Goal: Task Accomplishment & Management: Complete application form

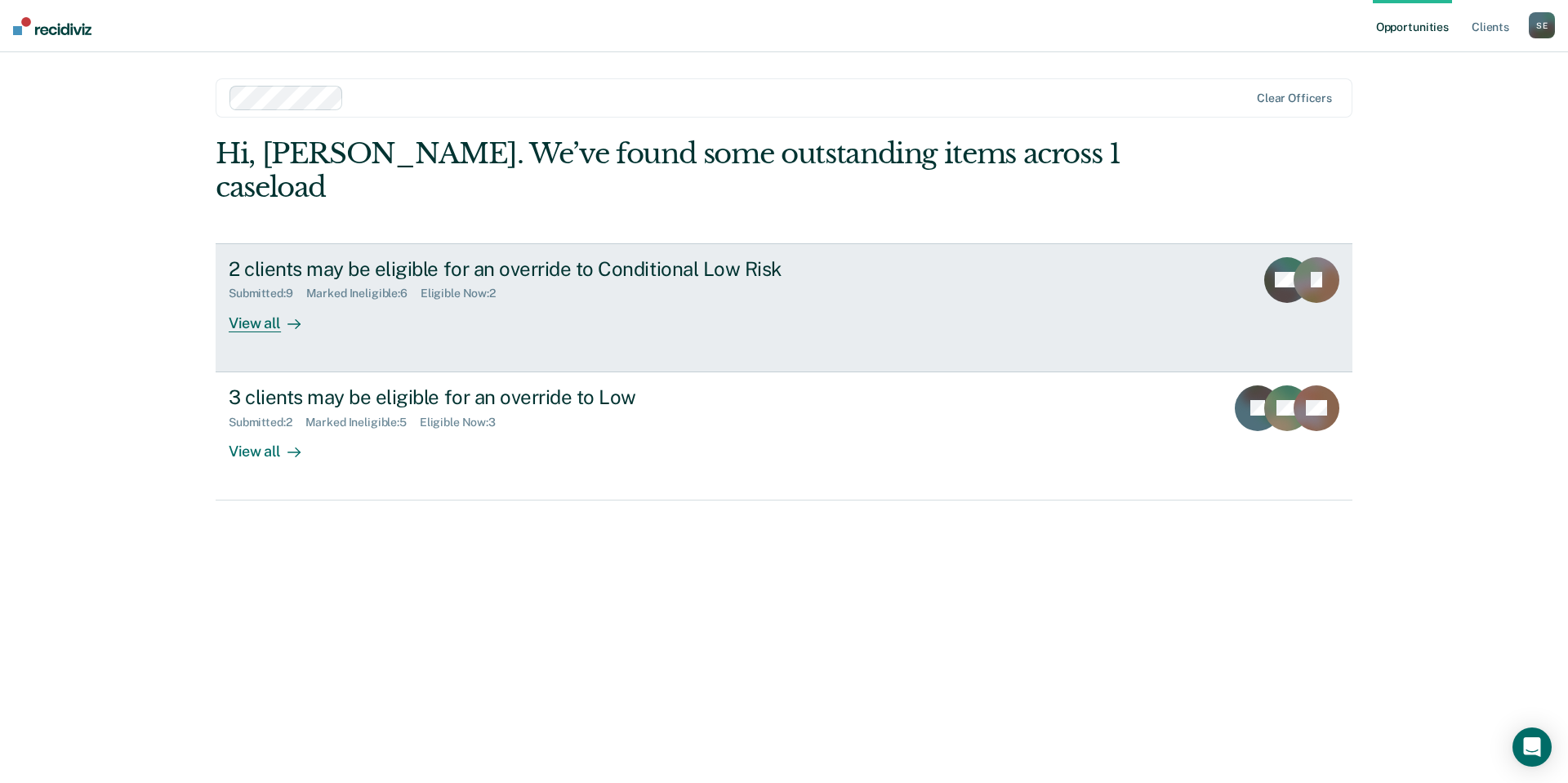
click at [266, 300] on div "View all" at bounding box center [273, 316] width 91 height 32
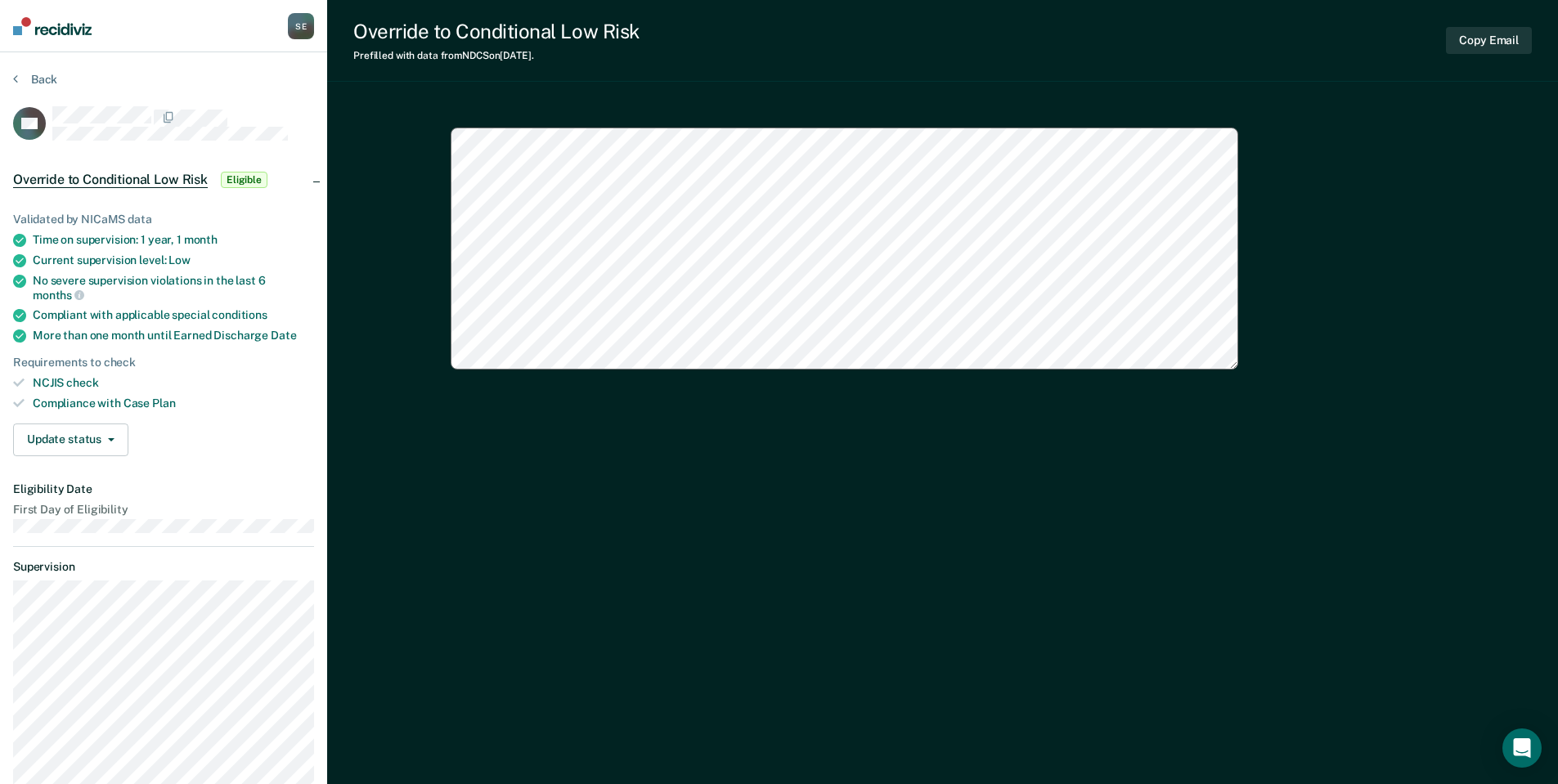
type textarea "x"
click at [49, 76] on button "Back" at bounding box center [35, 79] width 44 height 15
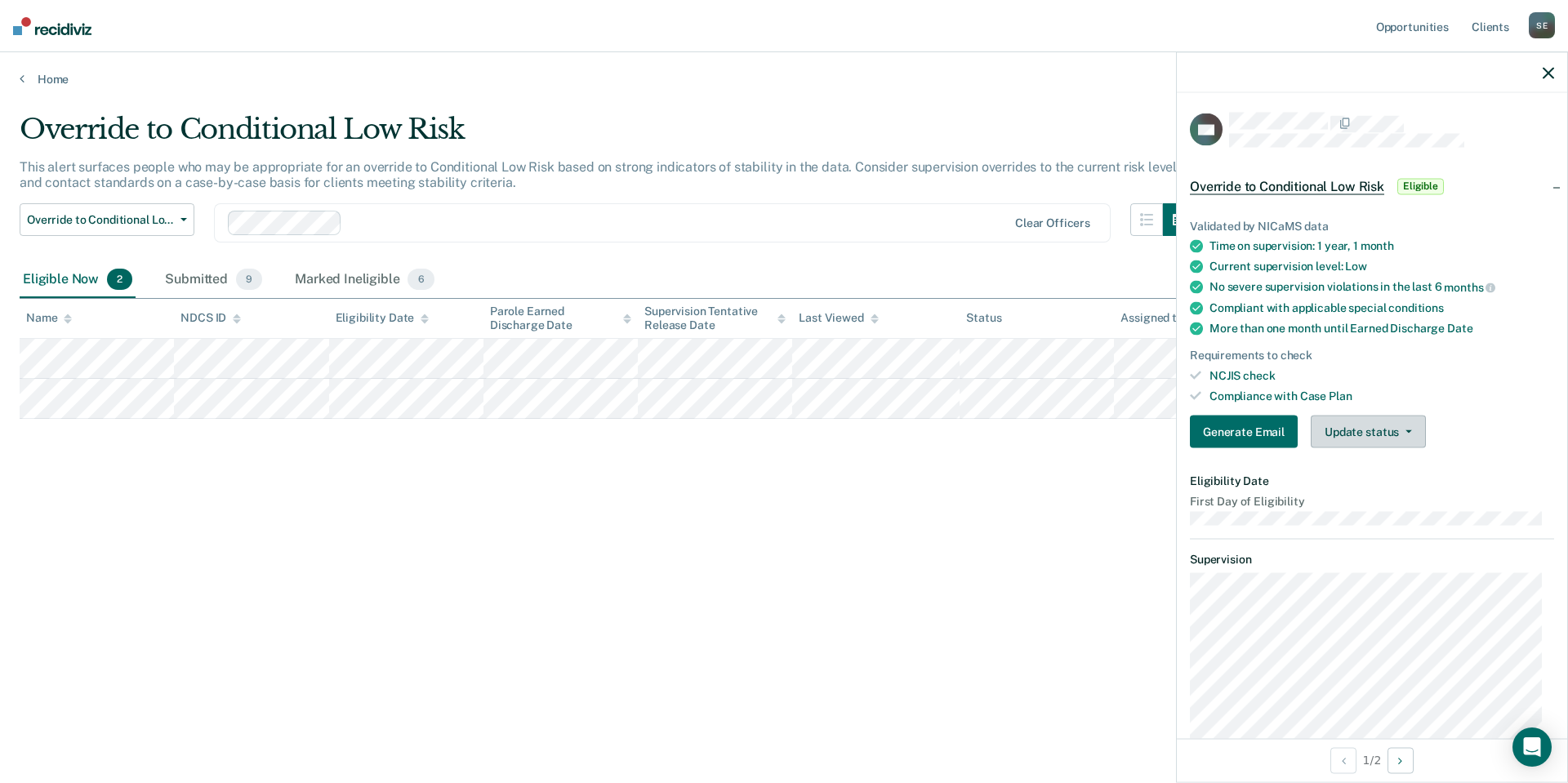
click at [1352, 423] on button "Update status" at bounding box center [1367, 432] width 115 height 33
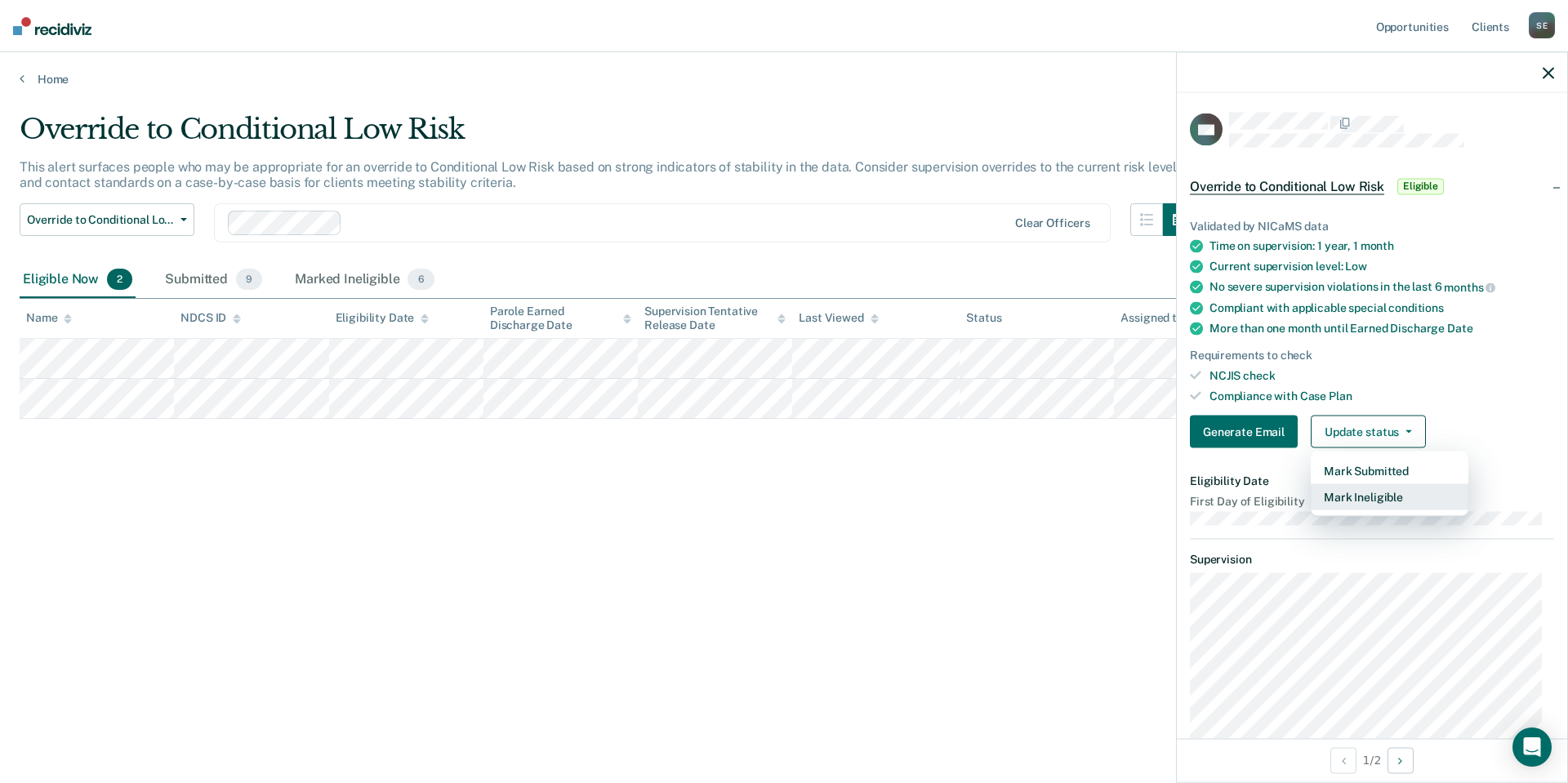
click at [1364, 492] on button "Mark Ineligible" at bounding box center [1389, 497] width 158 height 26
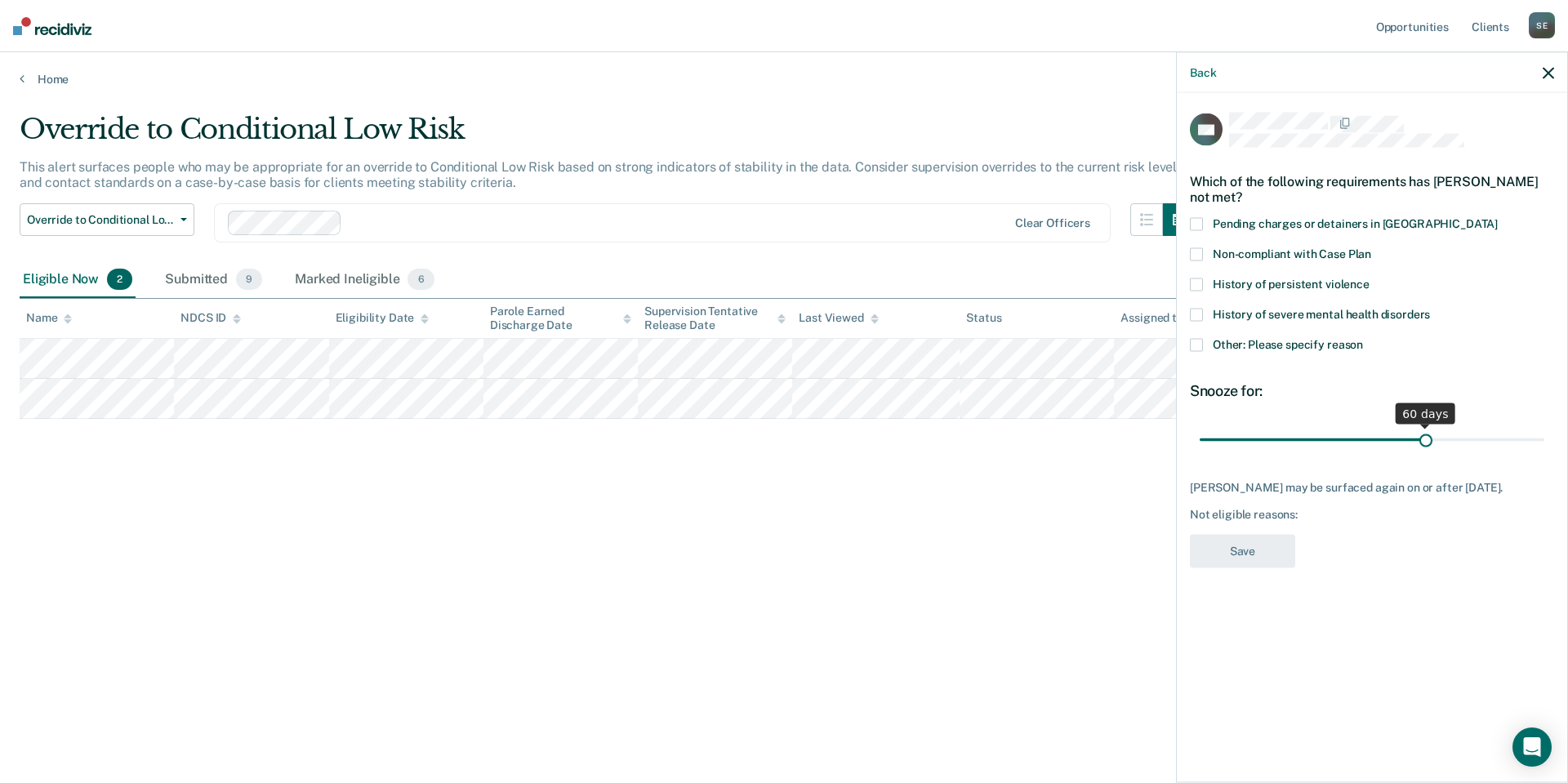
drag, startPoint x: 1313, startPoint y: 435, endPoint x: 1426, endPoint y: 435, distance: 113.0
type input "60"
click at [1426, 435] on input "range" at bounding box center [1371, 439] width 345 height 29
click at [1195, 350] on span at bounding box center [1196, 345] width 13 height 13
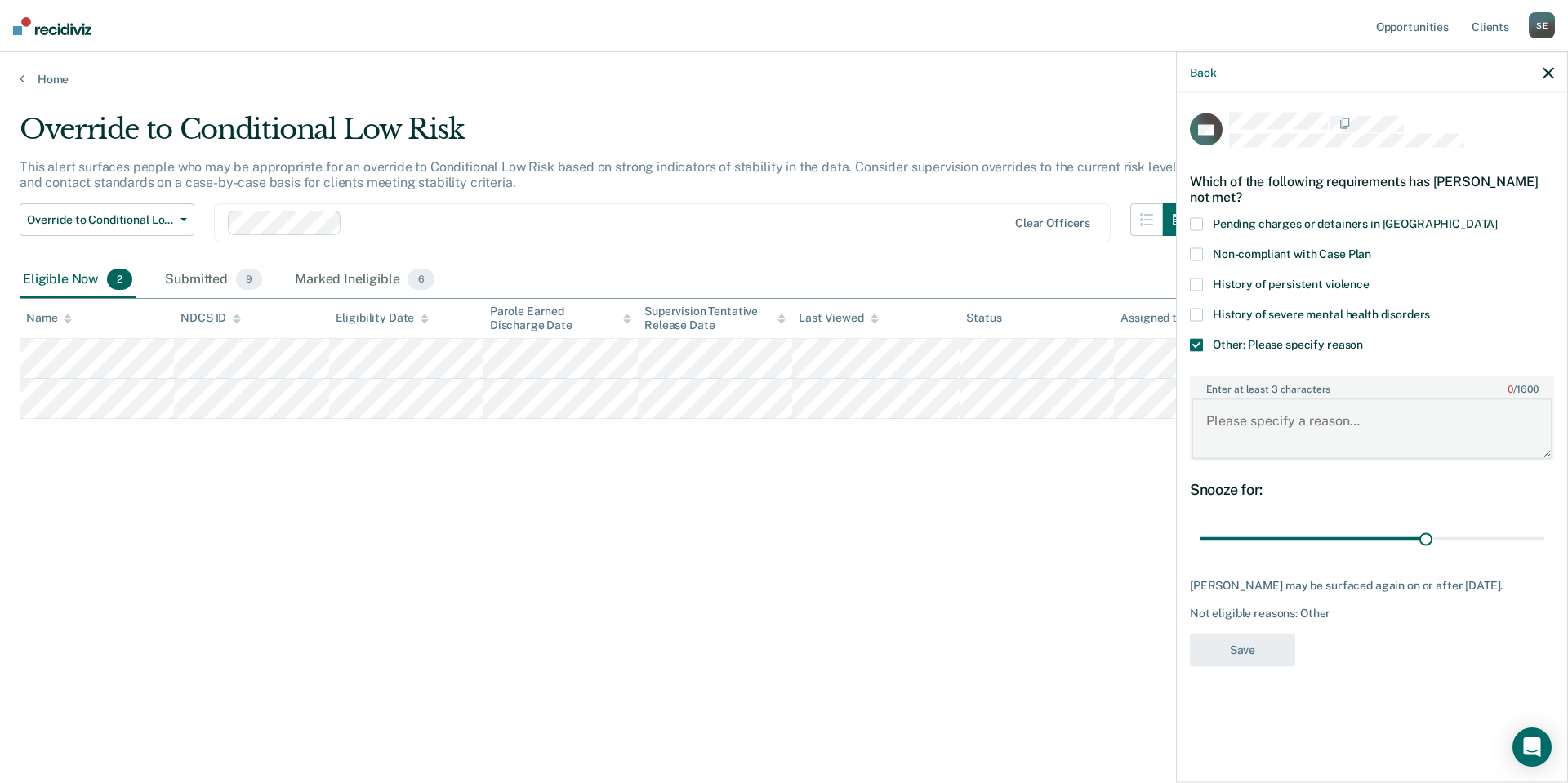
click at [1228, 437] on textarea "Enter at least 3 characters 0 / 1600" at bounding box center [1372, 429] width 361 height 61
type textarea "Discharges October"
click at [1266, 650] on button "Save" at bounding box center [1242, 649] width 105 height 34
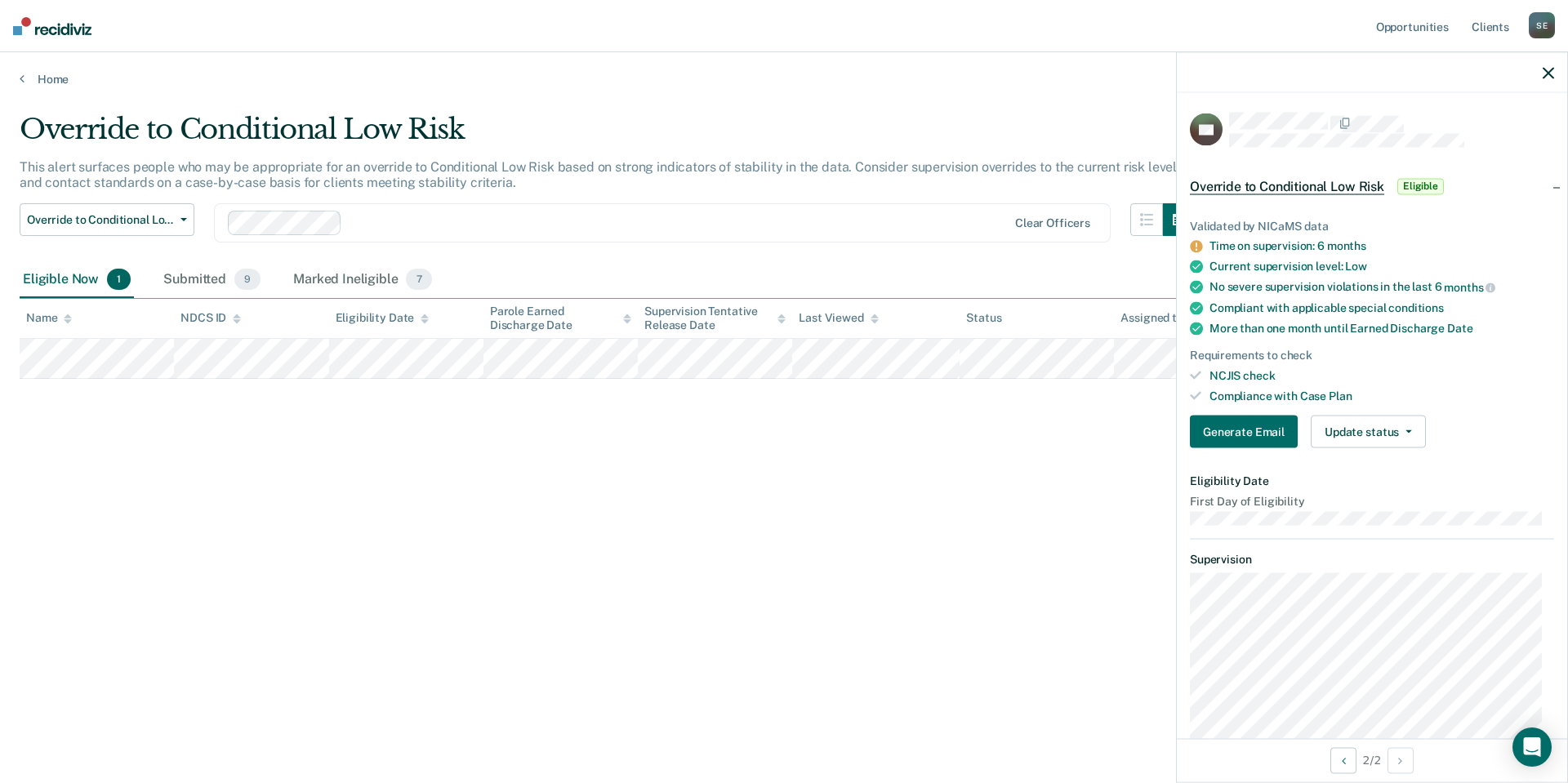
click at [1195, 244] on icon at bounding box center [1196, 247] width 12 height 12
click at [1216, 250] on div "Time on supervision: 6 months" at bounding box center [1381, 247] width 345 height 14
click at [1222, 436] on button "Generate Email" at bounding box center [1243, 432] width 108 height 33
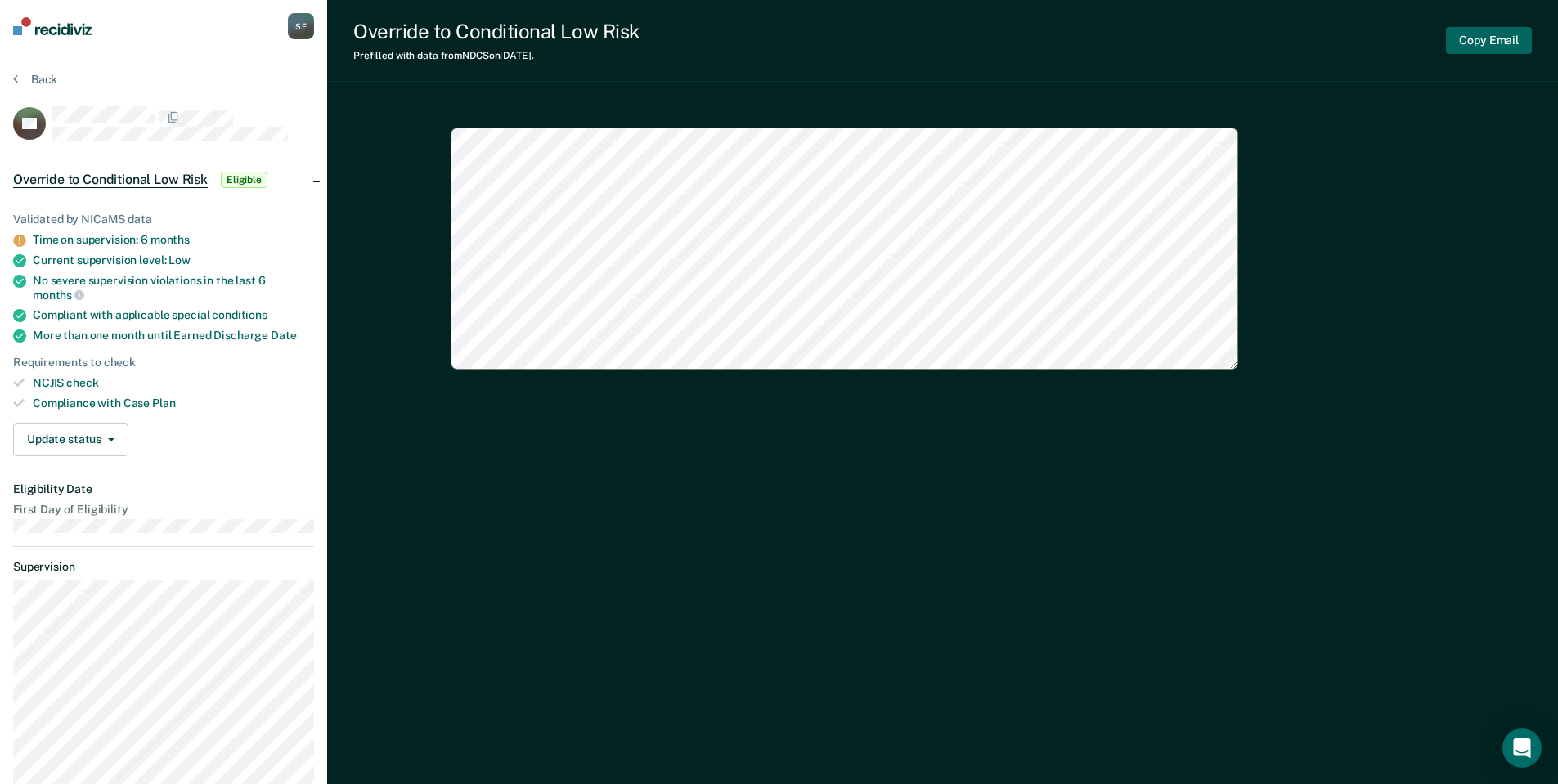
click at [1481, 35] on button "Copy Email" at bounding box center [1488, 40] width 86 height 27
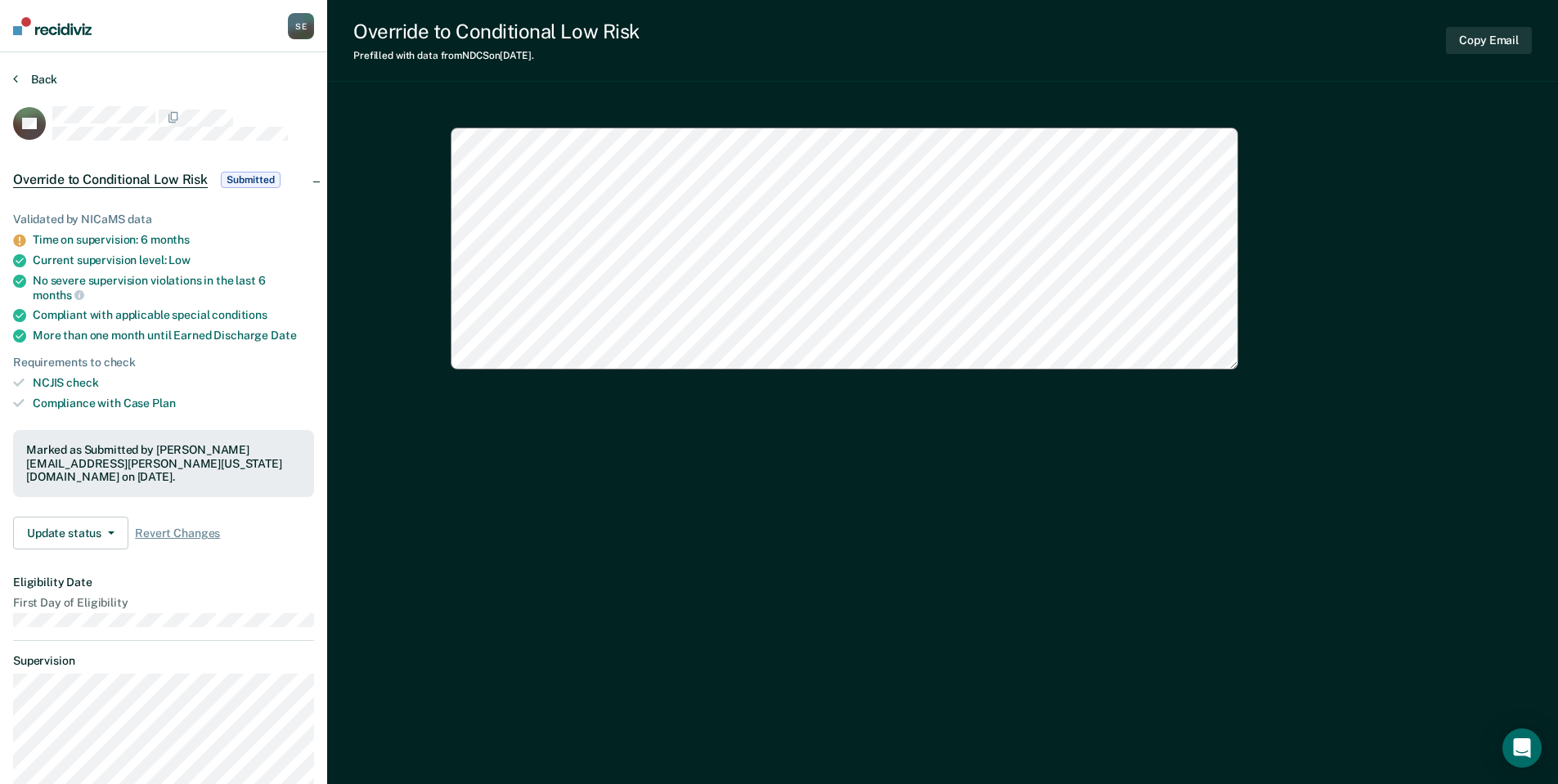
click at [19, 74] on button "Back" at bounding box center [35, 79] width 44 height 15
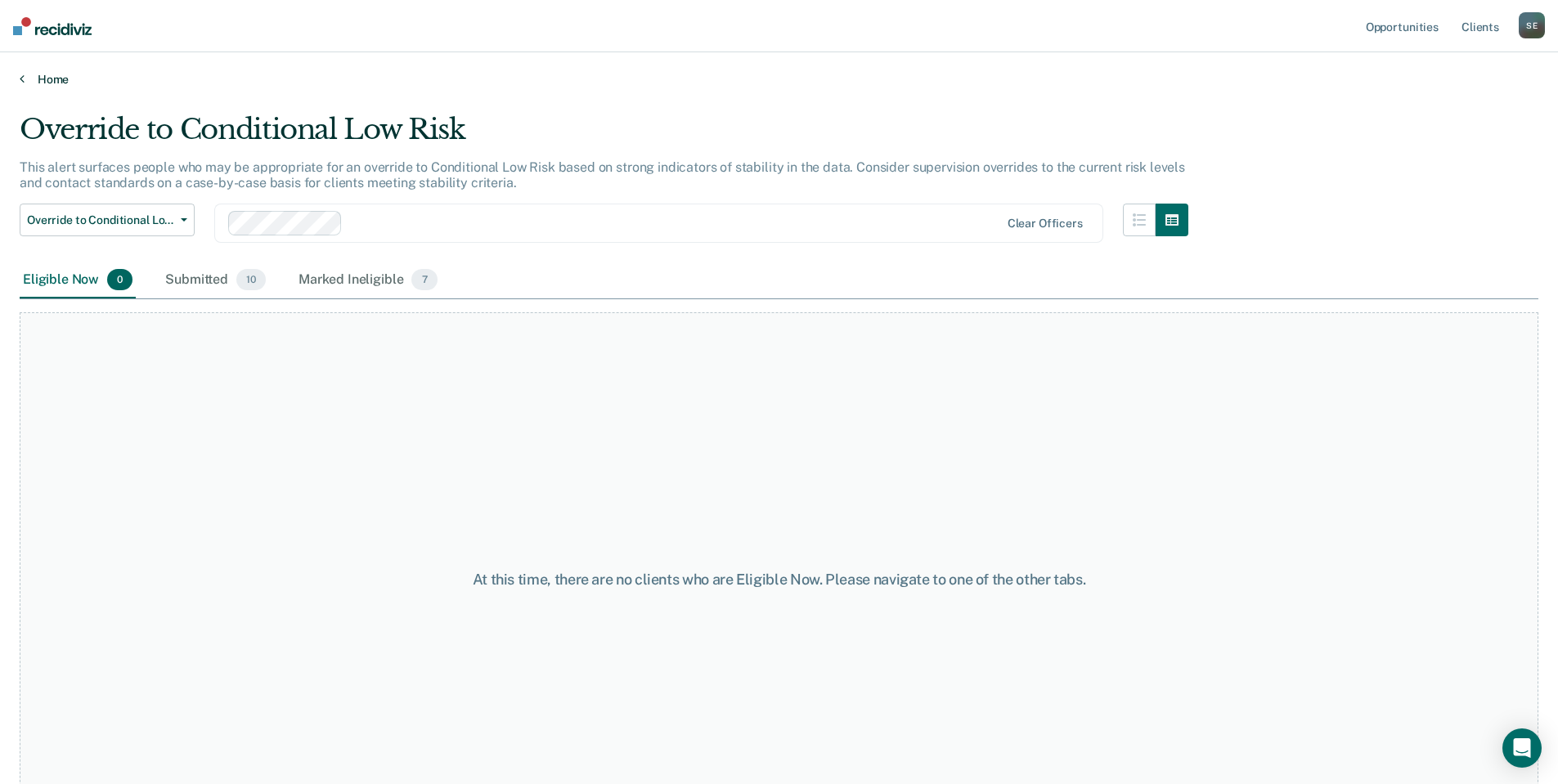
click at [37, 78] on link "Home" at bounding box center [779, 79] width 1518 height 15
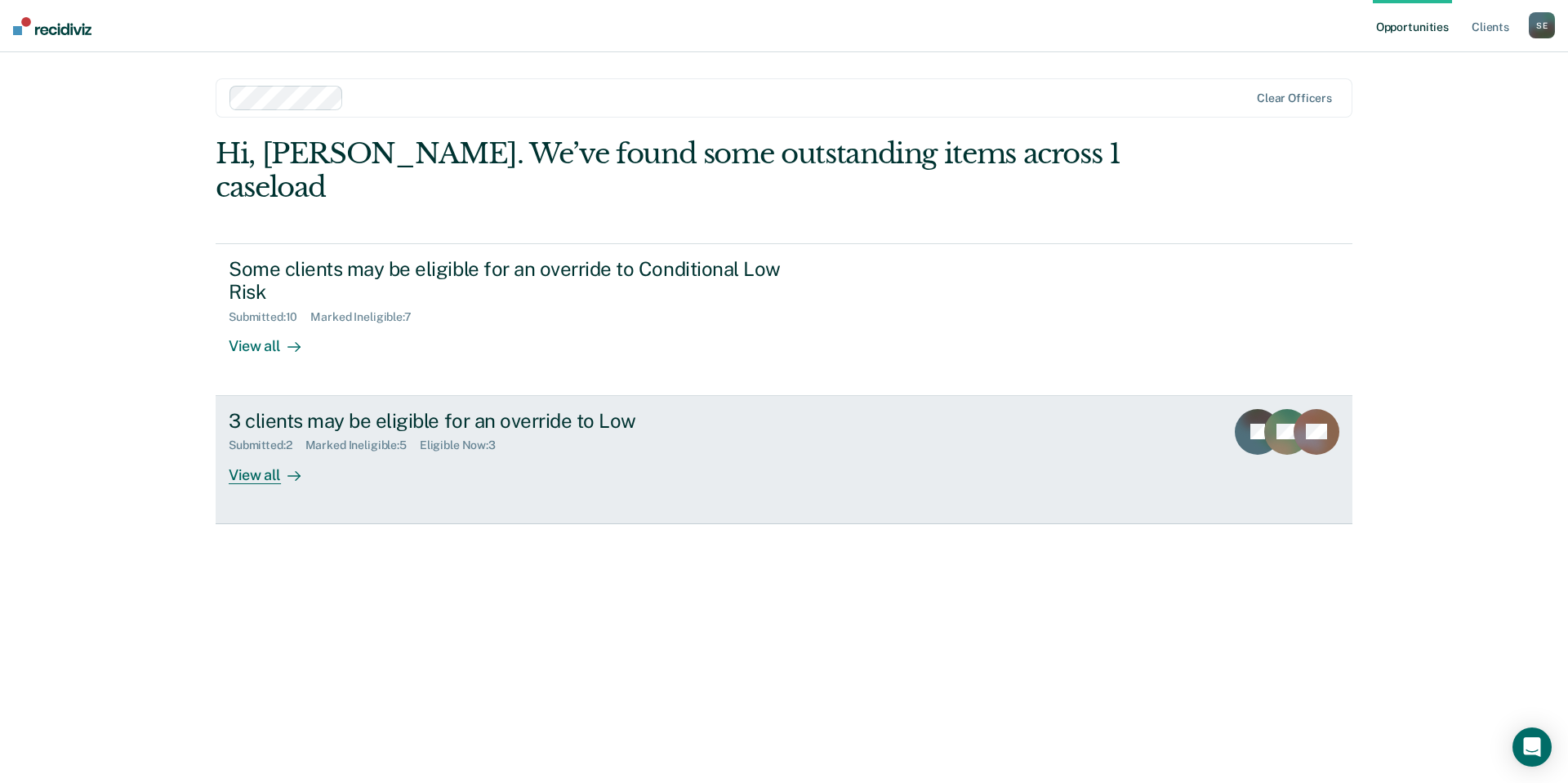
click at [240, 452] on div "View all" at bounding box center [273, 468] width 91 height 32
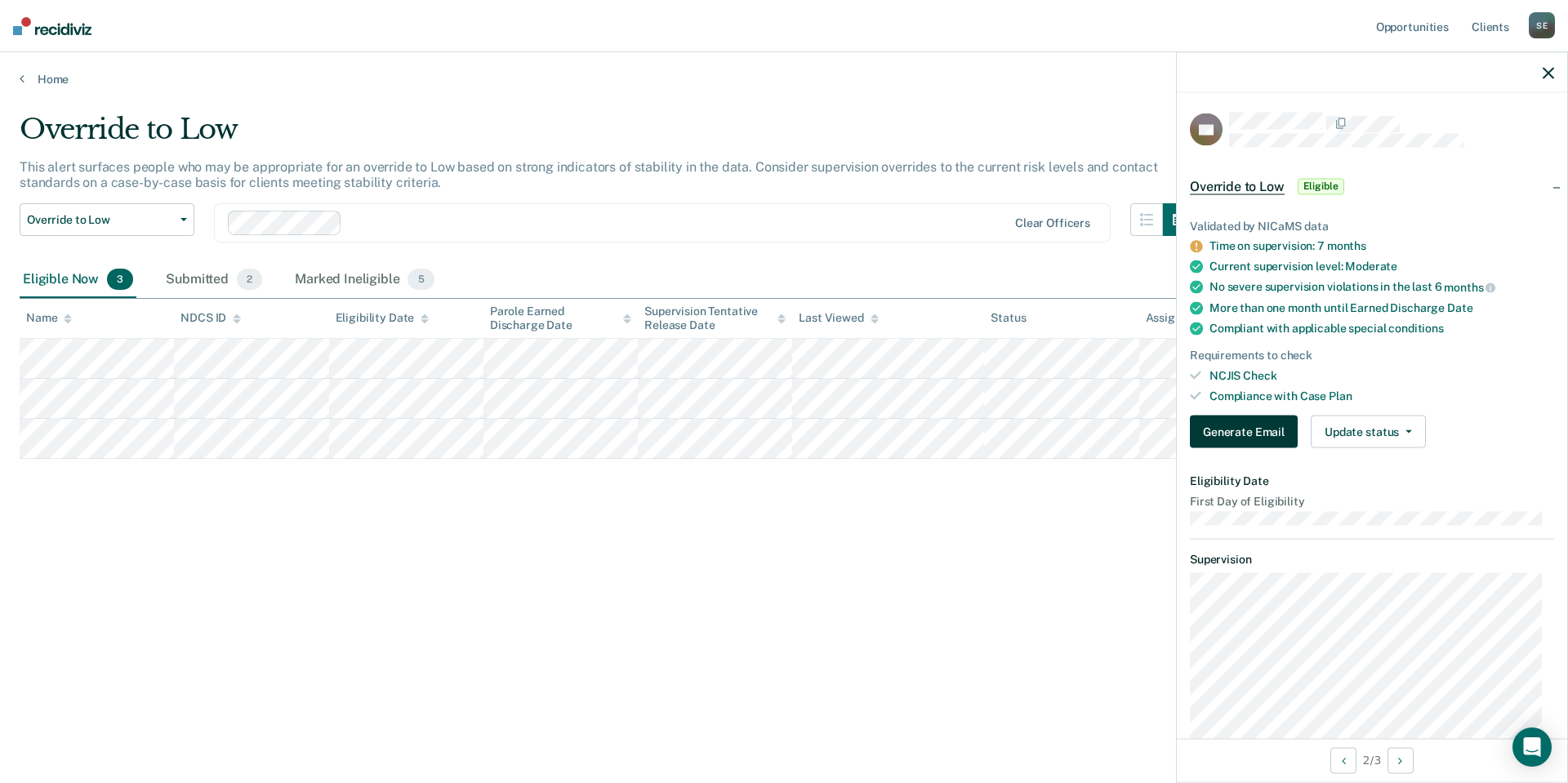
click at [1253, 431] on button "Generate Email" at bounding box center [1243, 432] width 108 height 33
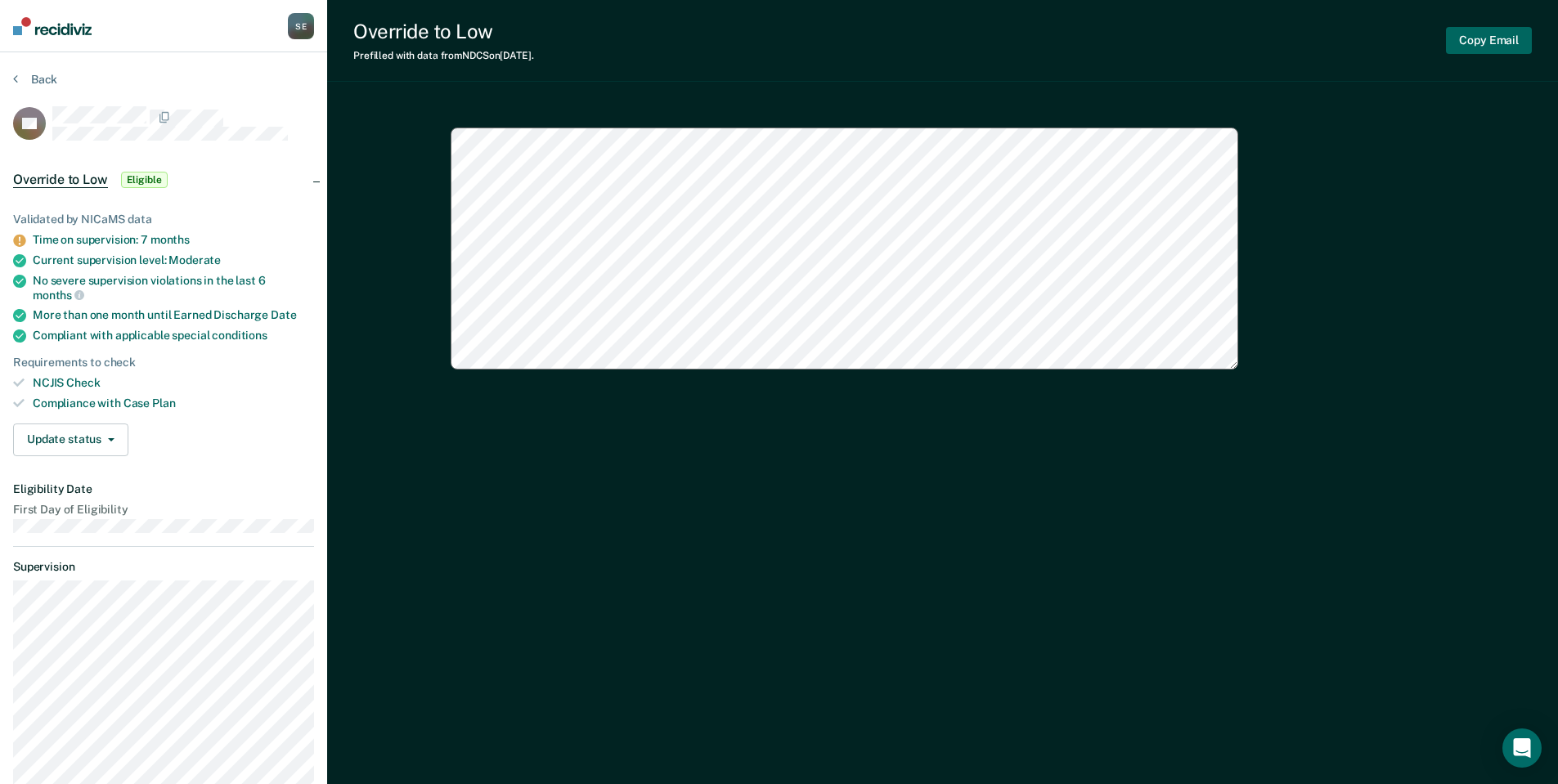
click at [1492, 41] on button "Copy Email" at bounding box center [1488, 40] width 86 height 27
type textarea "x"
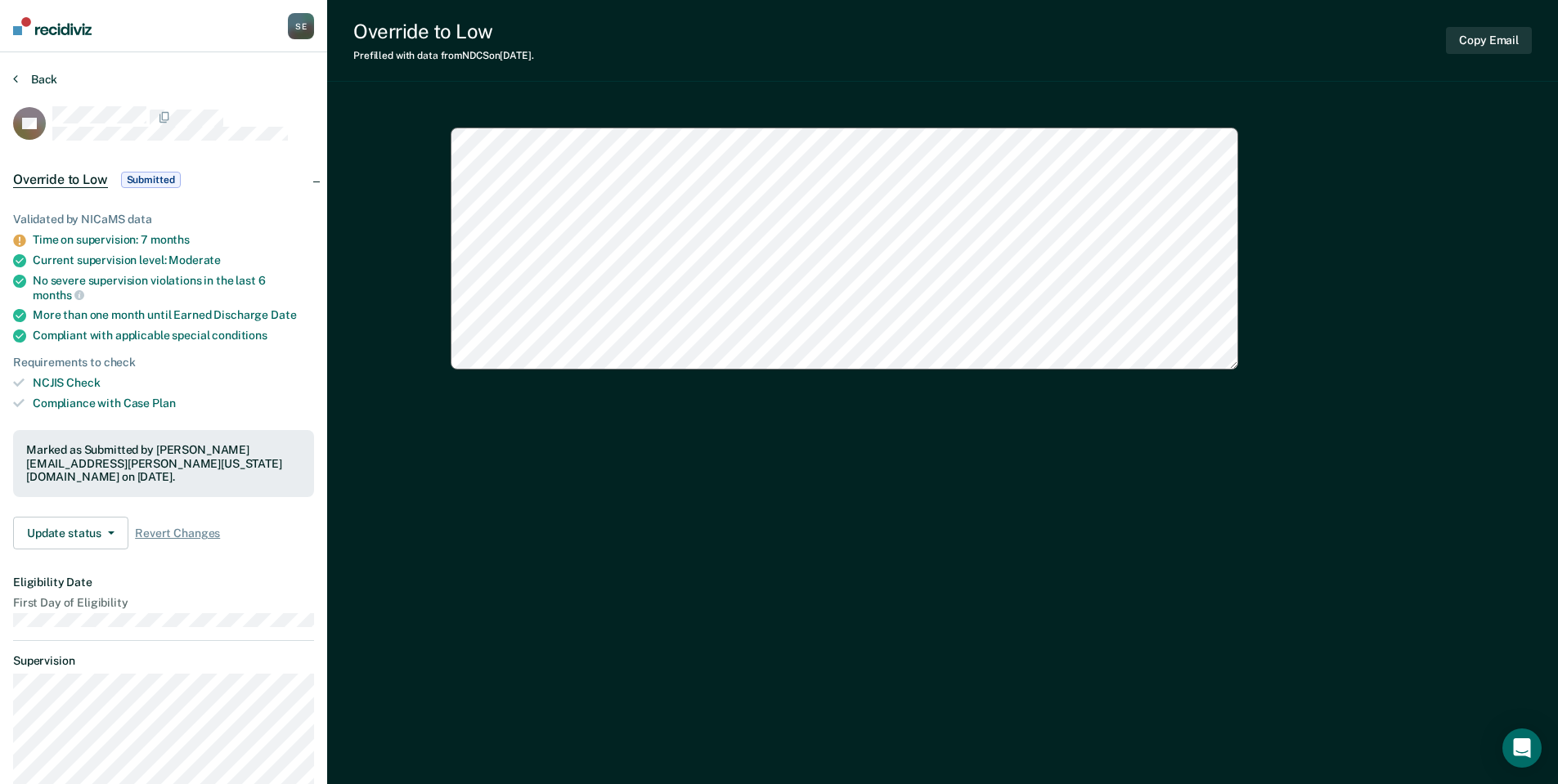
click at [30, 78] on button "Back" at bounding box center [35, 79] width 44 height 15
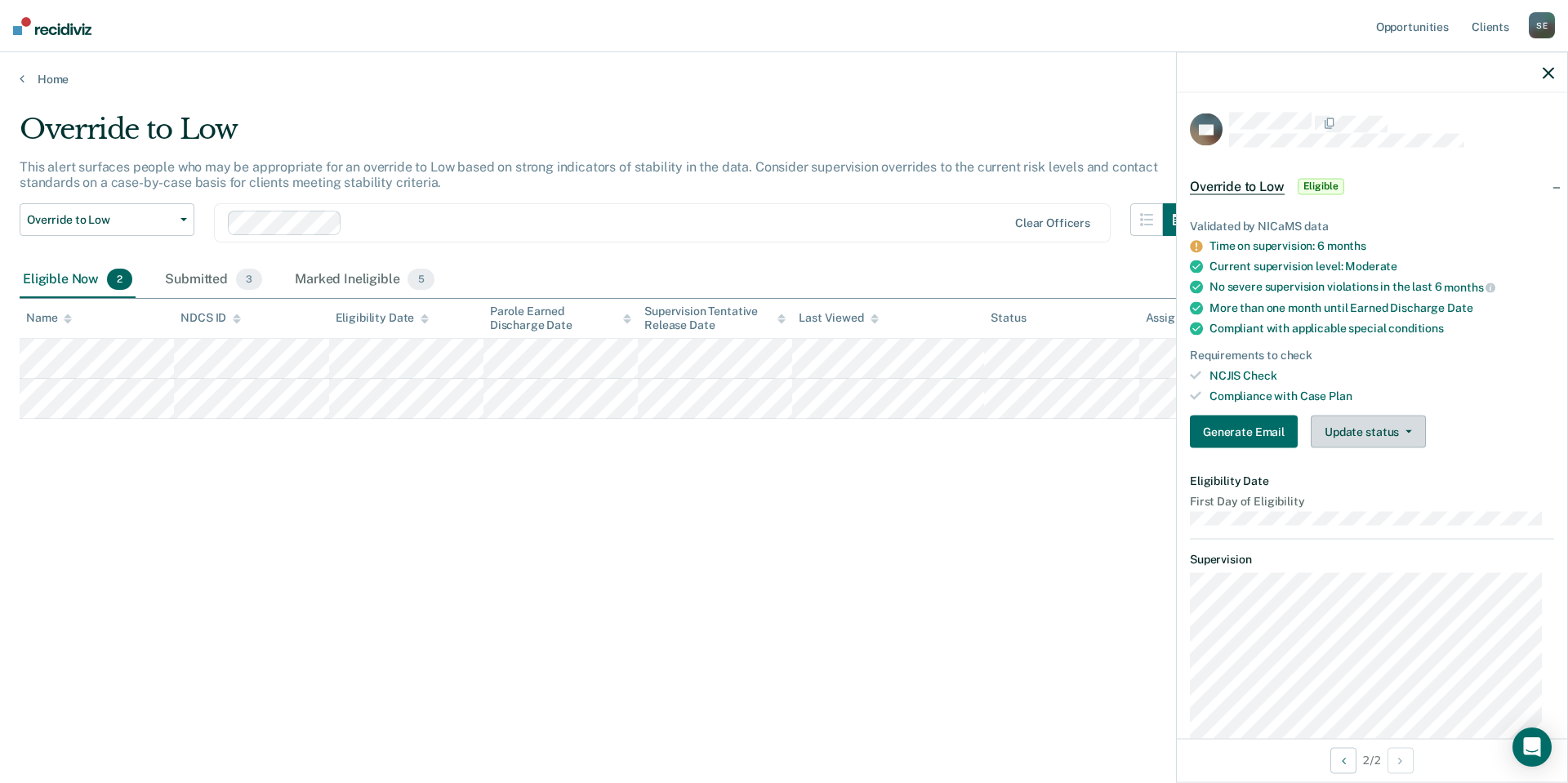
click at [1358, 434] on button "Update status" at bounding box center [1367, 432] width 115 height 33
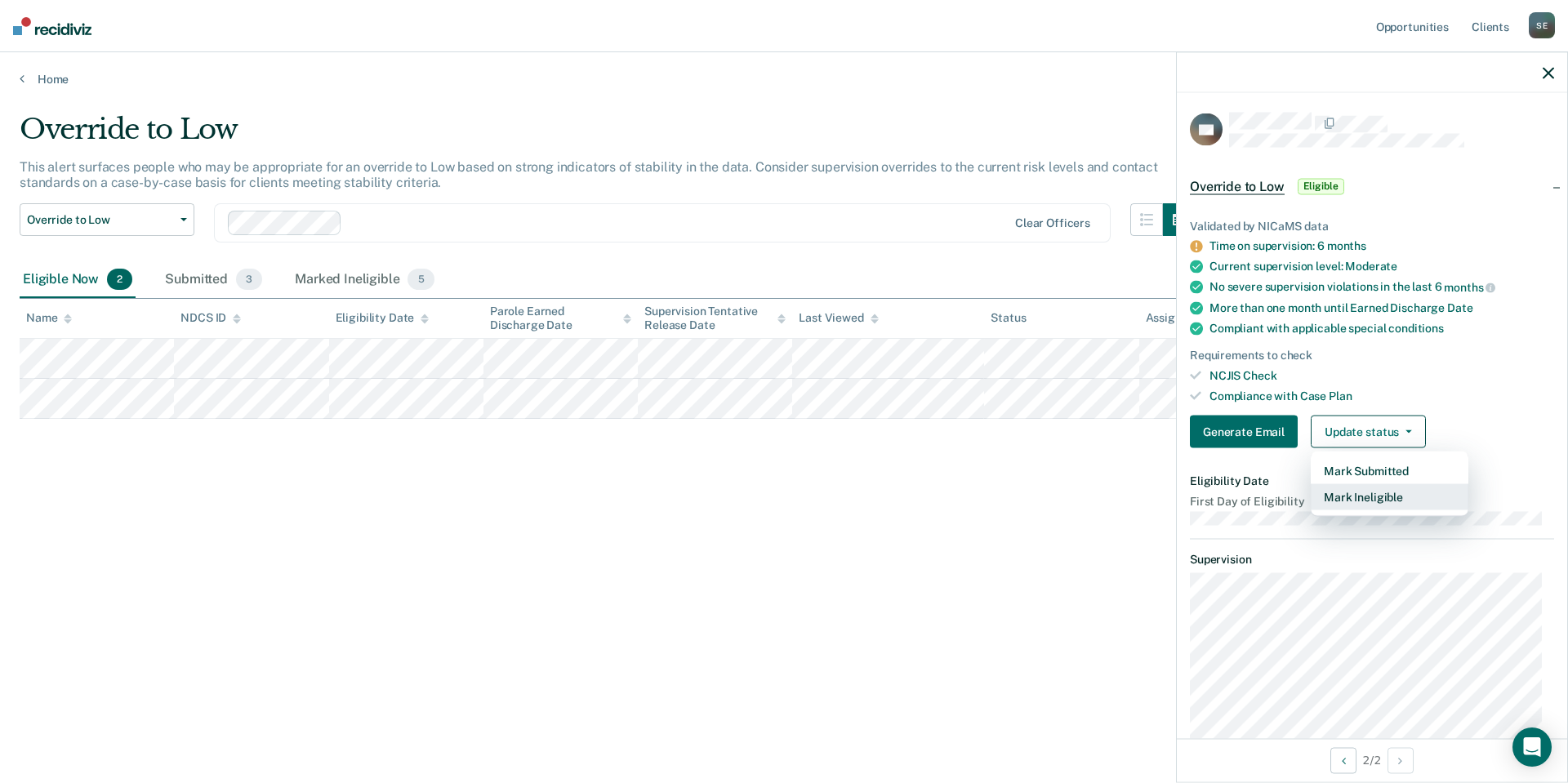
click at [1357, 501] on button "Mark Ineligible" at bounding box center [1389, 497] width 158 height 26
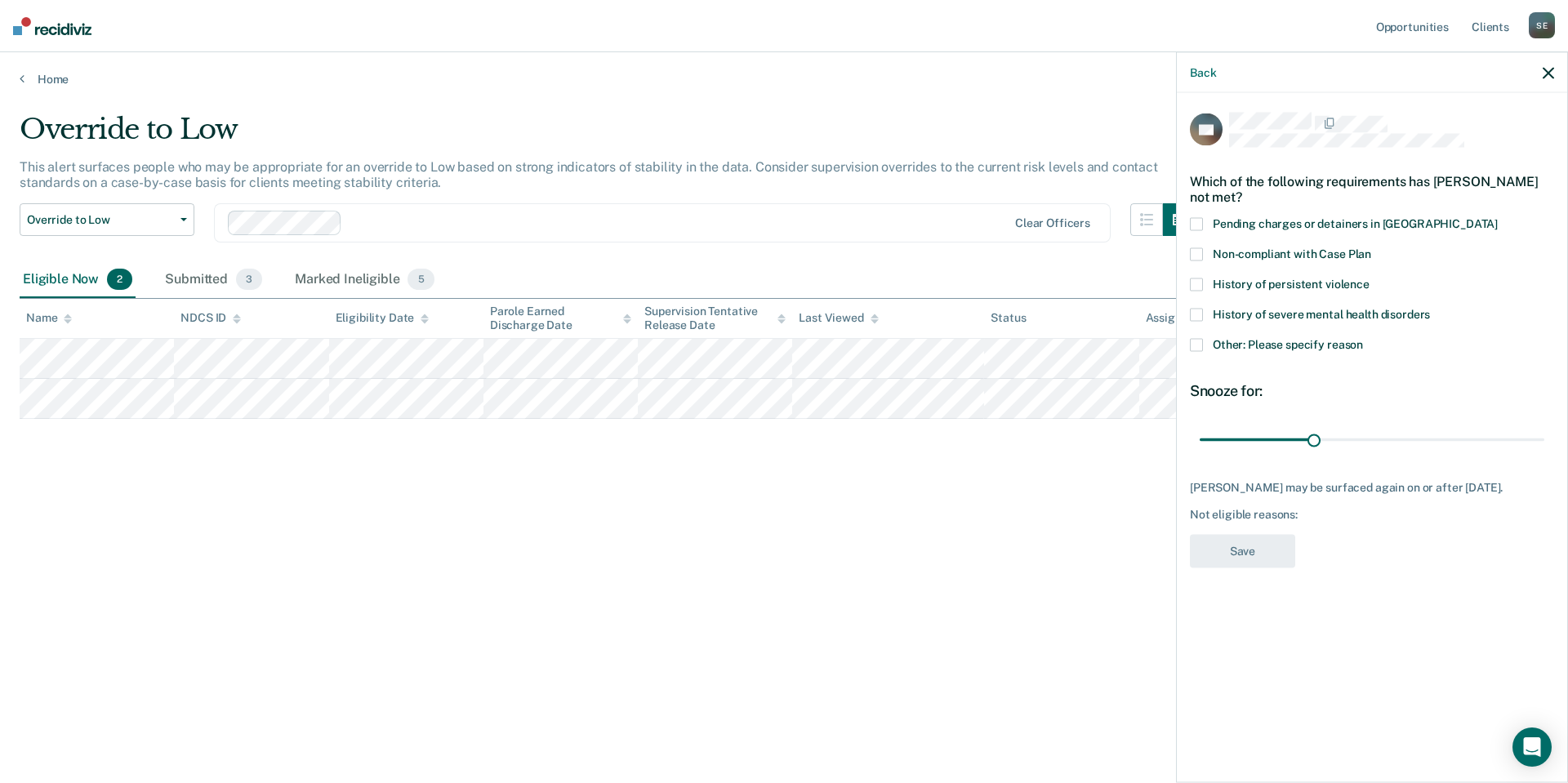
click at [1196, 341] on span at bounding box center [1196, 345] width 13 height 13
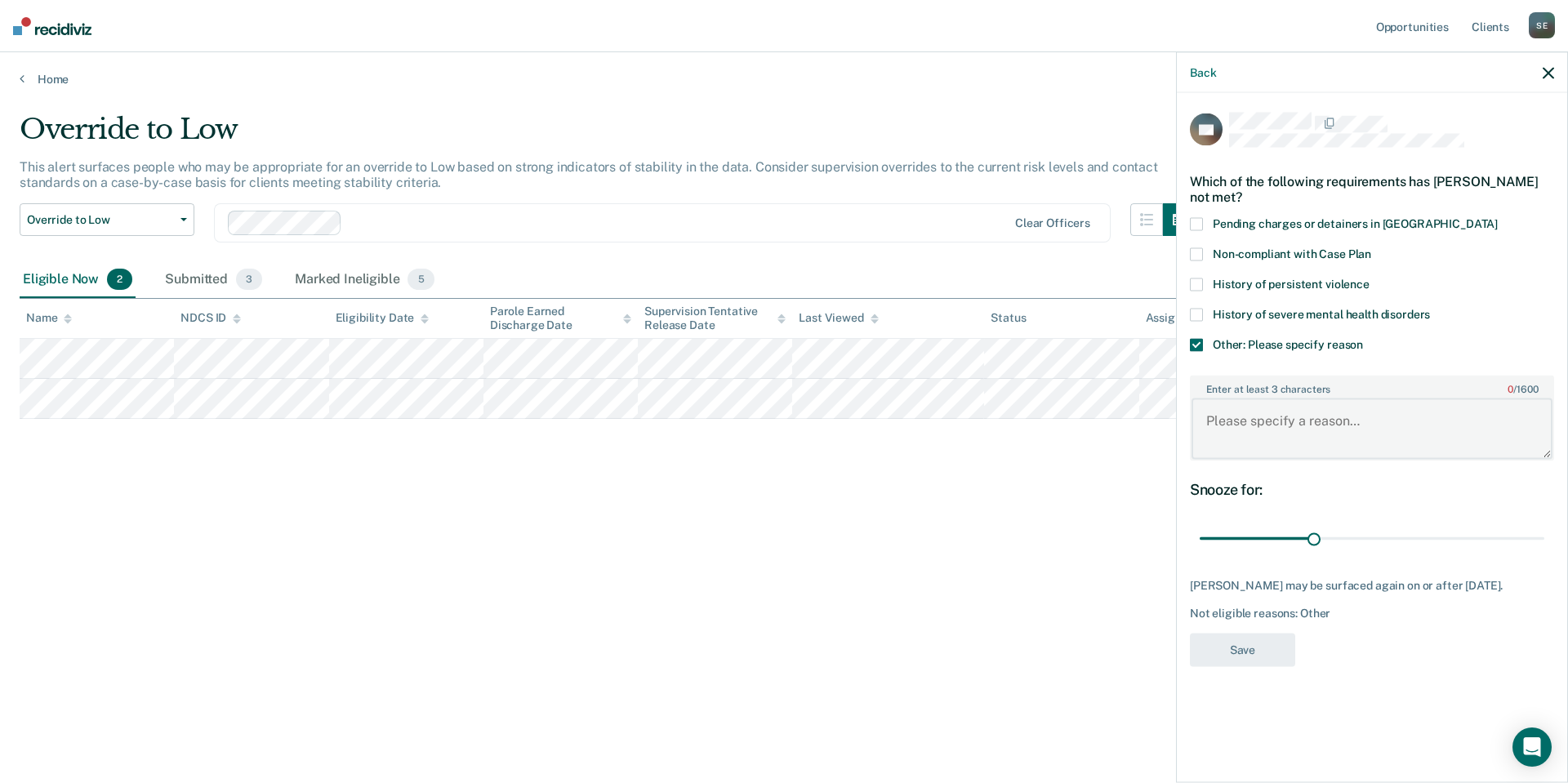
click at [1220, 425] on textarea "Enter at least 3 characters 0 / 1600" at bounding box center [1372, 429] width 361 height 61
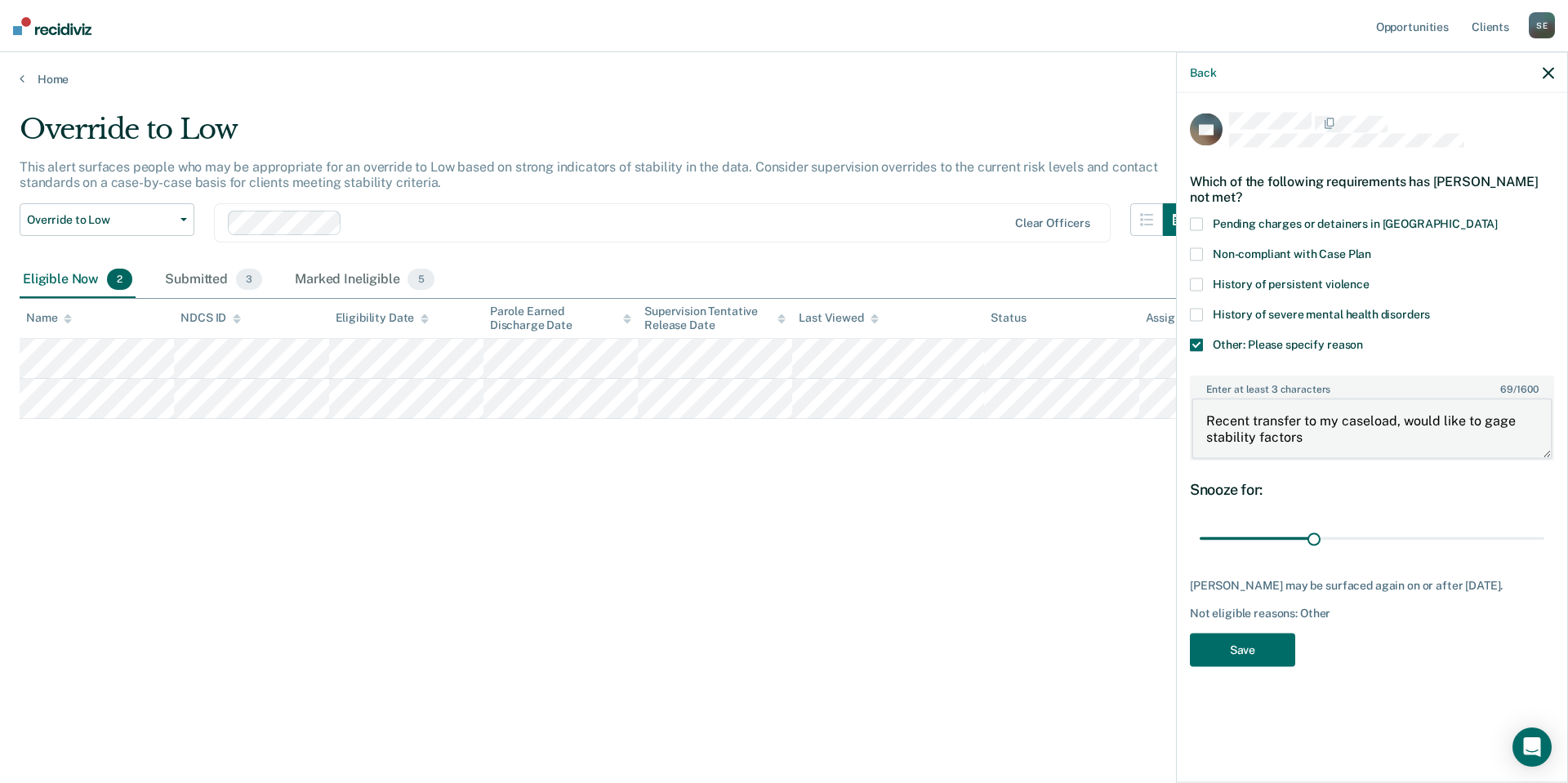
drag, startPoint x: 1311, startPoint y: 439, endPoint x: 1191, endPoint y: 418, distance: 121.8
click at [1191, 418] on textarea "Recent transfer to my caseload, would like to gage stability factors" at bounding box center [1372, 429] width 361 height 61
type textarea "Recent transfer to my caseload, would like to gage stability factors"
click at [1223, 651] on button "Save" at bounding box center [1242, 649] width 105 height 34
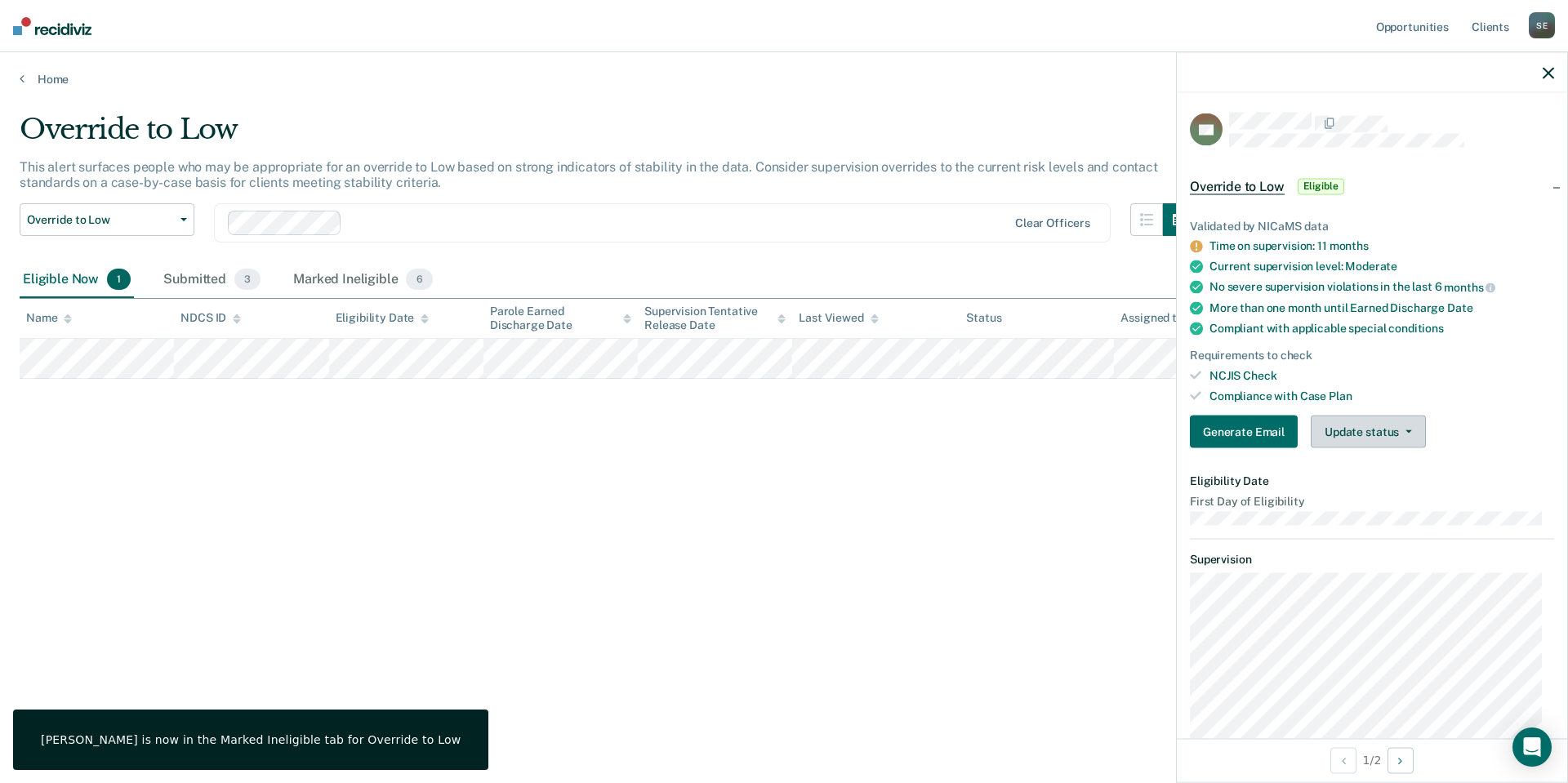
click at [1356, 425] on button "Update status" at bounding box center [1367, 432] width 115 height 33
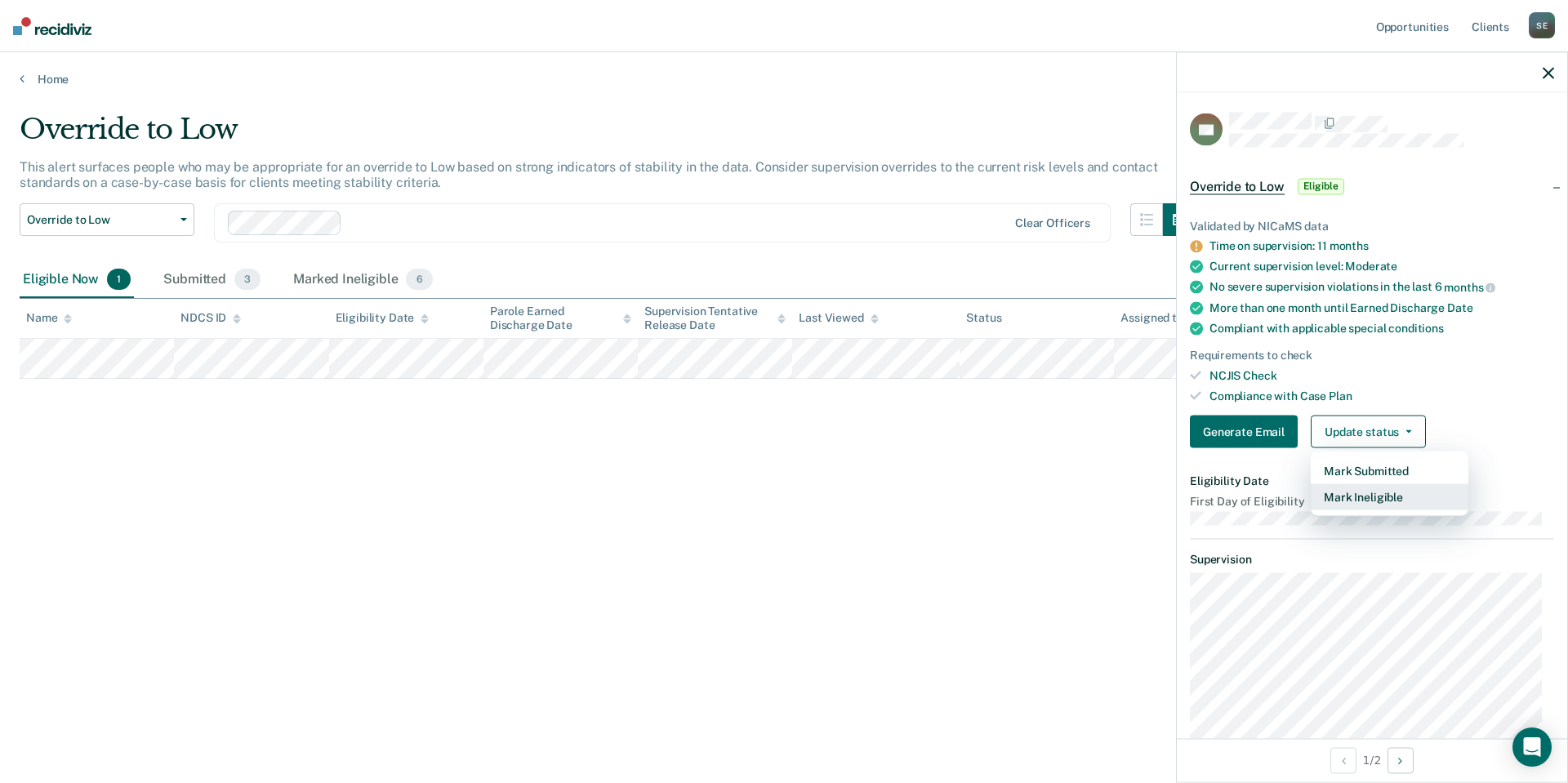
click at [1367, 500] on button "Mark Ineligible" at bounding box center [1389, 497] width 158 height 26
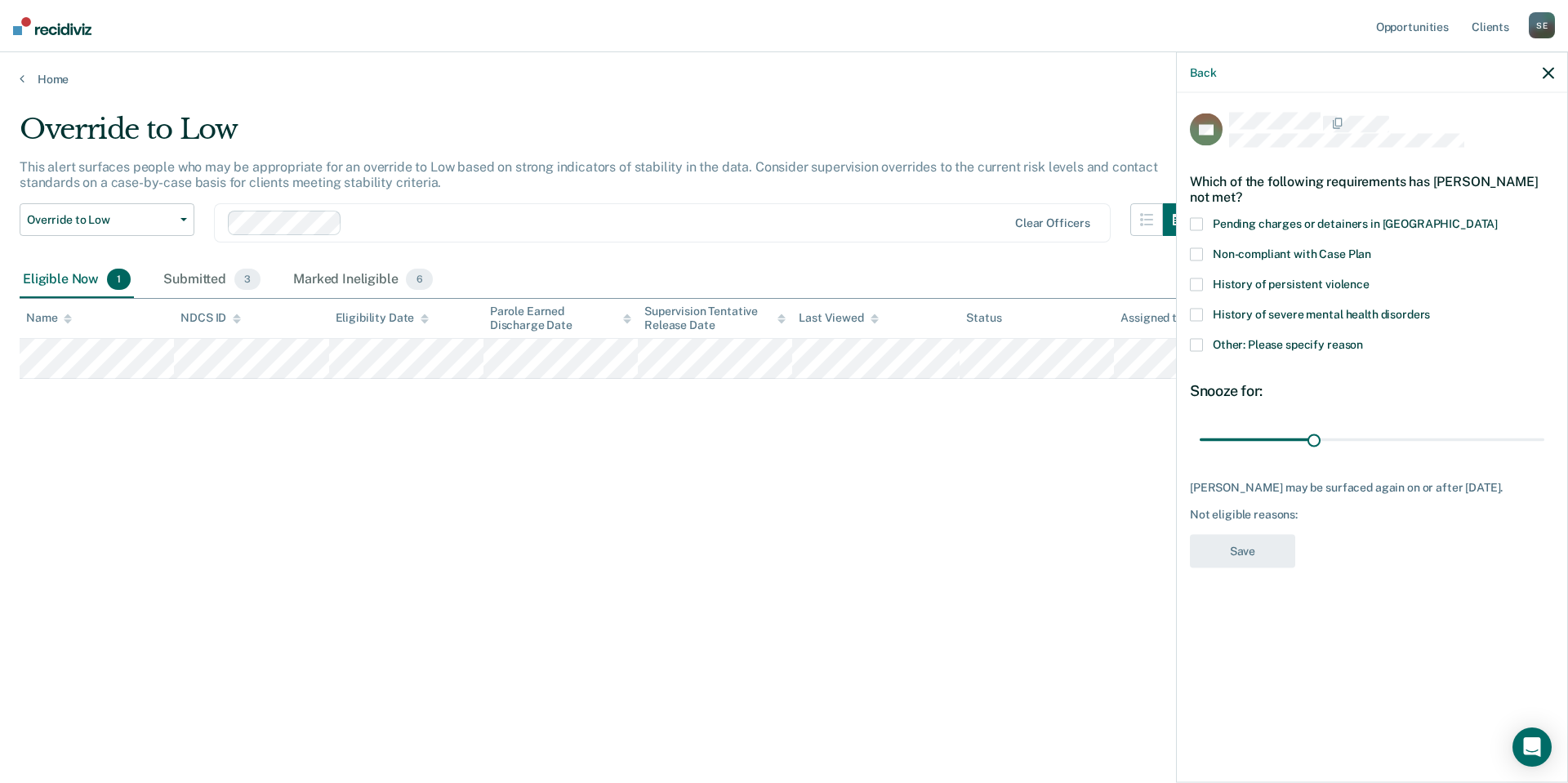
click at [1198, 342] on span at bounding box center [1196, 345] width 13 height 13
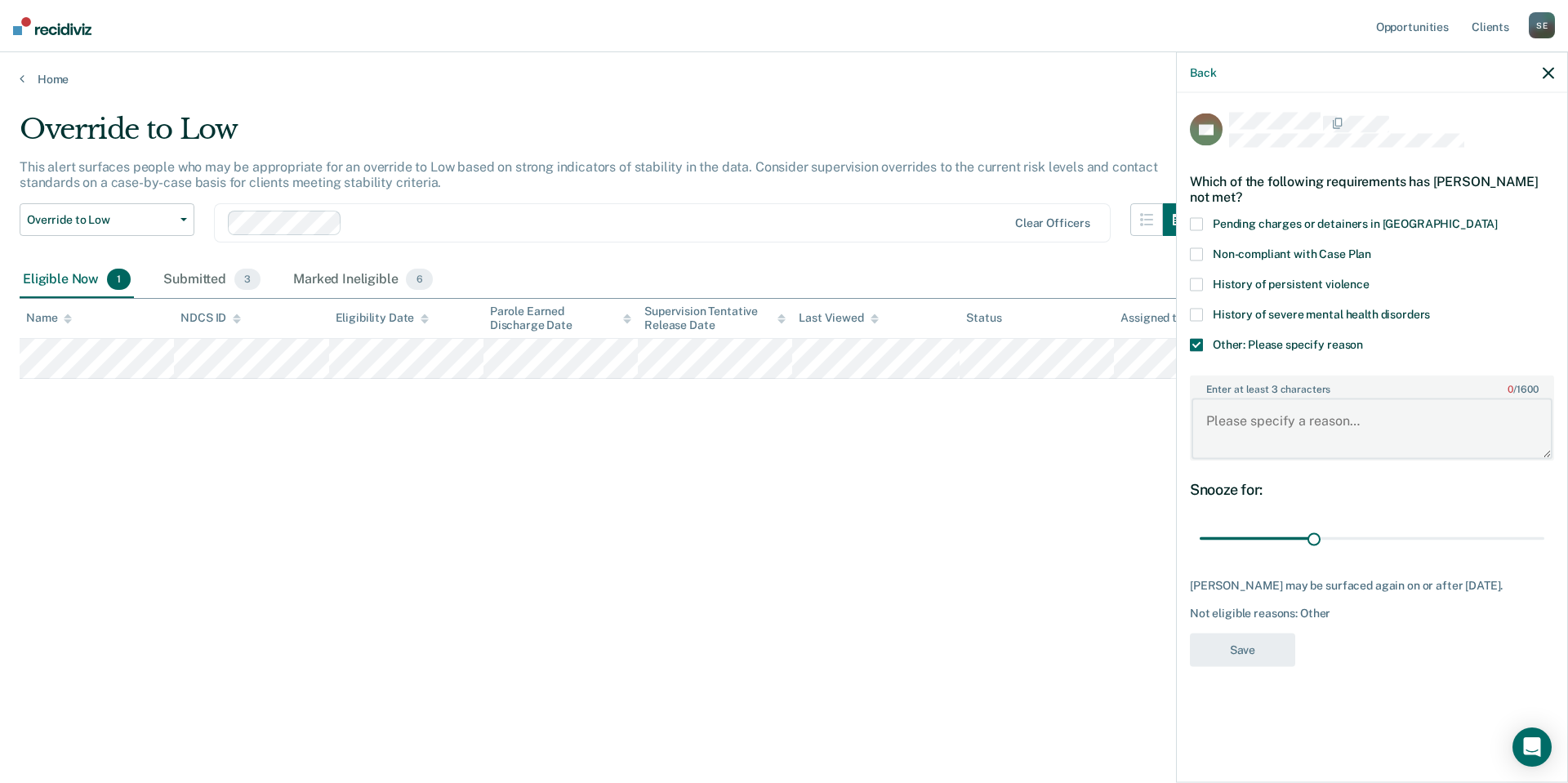
click at [1265, 417] on textarea "Enter at least 3 characters 0 / 1600" at bounding box center [1372, 429] width 361 height 61
paste textarea "Recent transfer to my caseload, would like to gage stability factors"
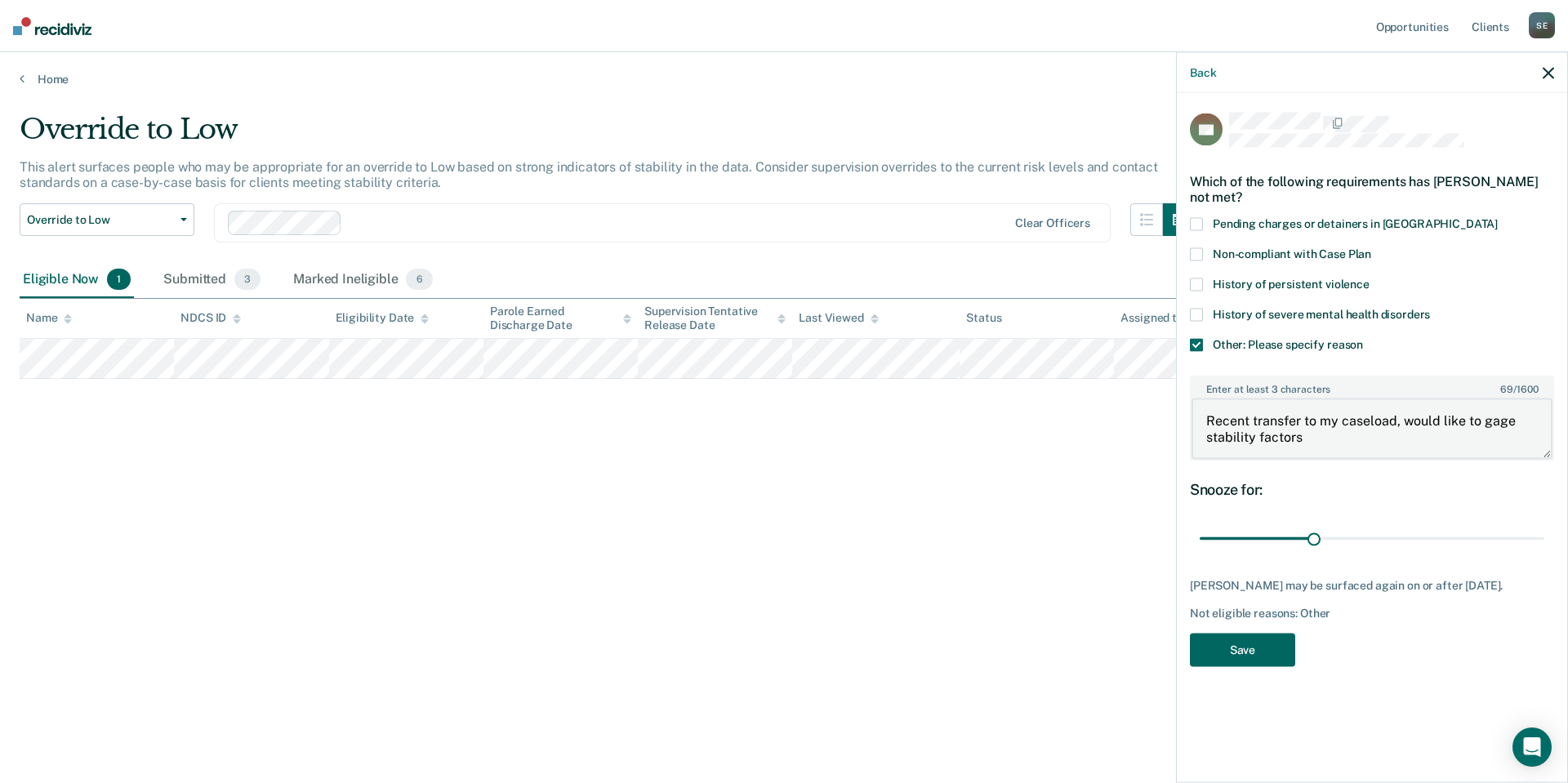
type textarea "Recent transfer to my caseload, would like to gage stability factors"
click at [1240, 637] on button "Save" at bounding box center [1242, 649] width 105 height 34
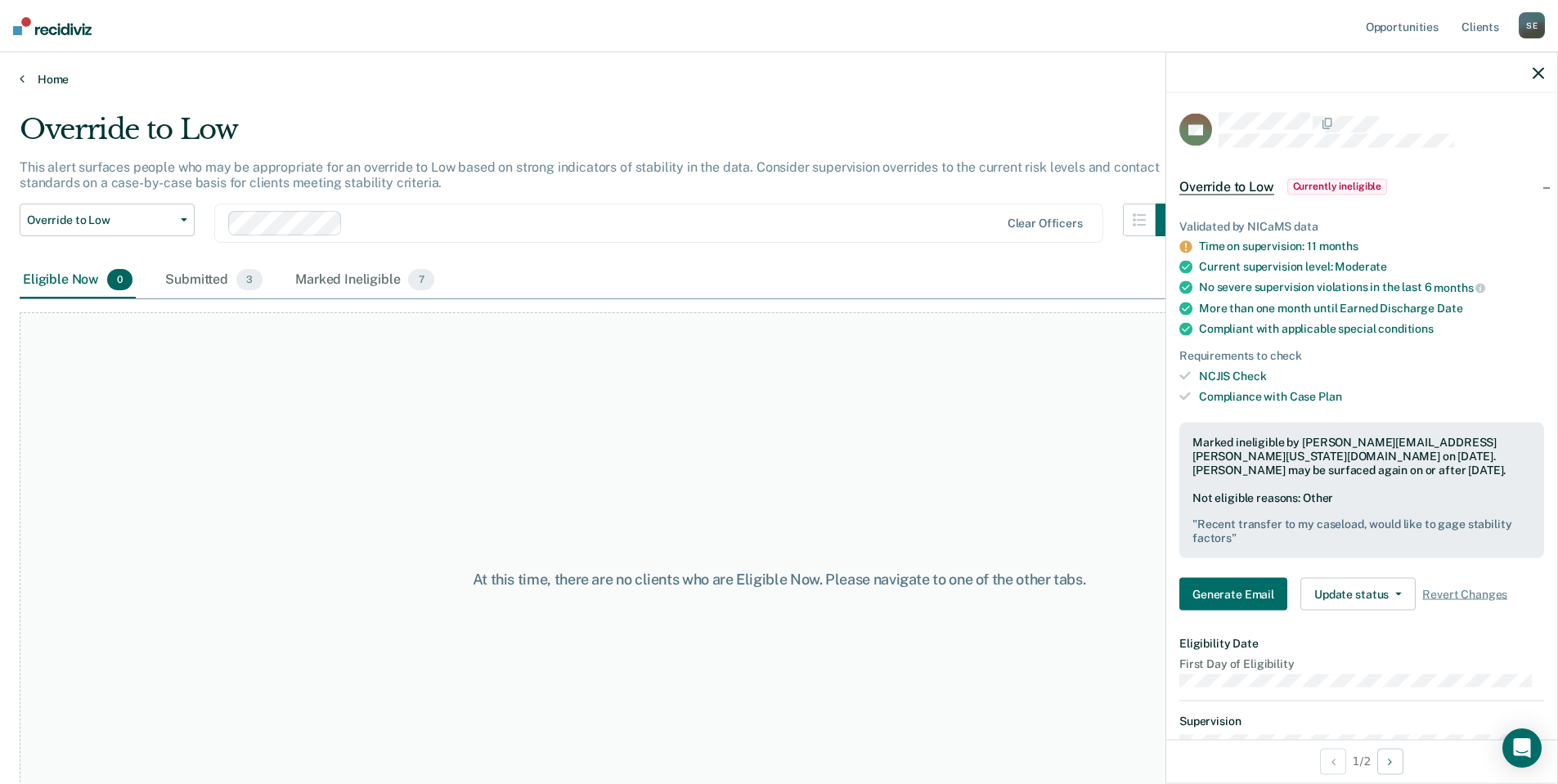
click at [38, 76] on link "Home" at bounding box center [779, 79] width 1518 height 15
